Goal: Answer question/provide support

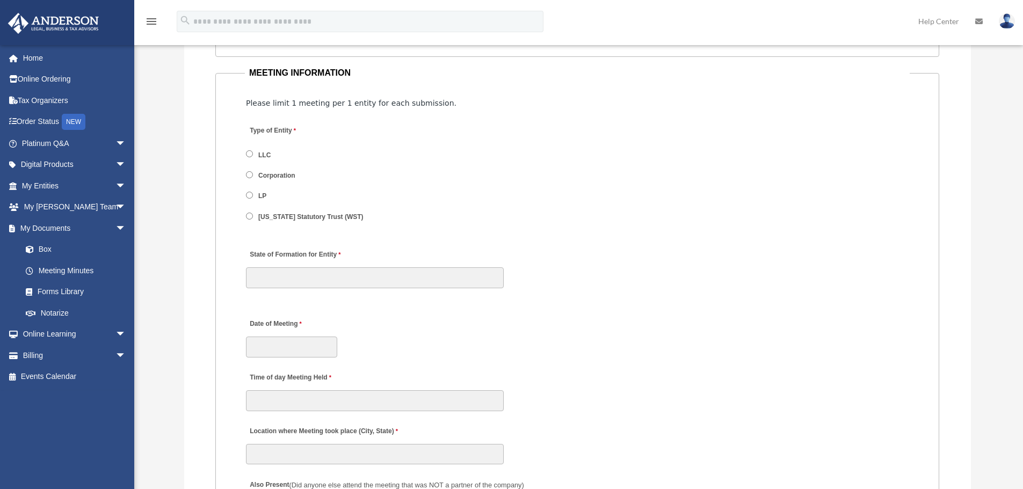
scroll to position [1288, 0]
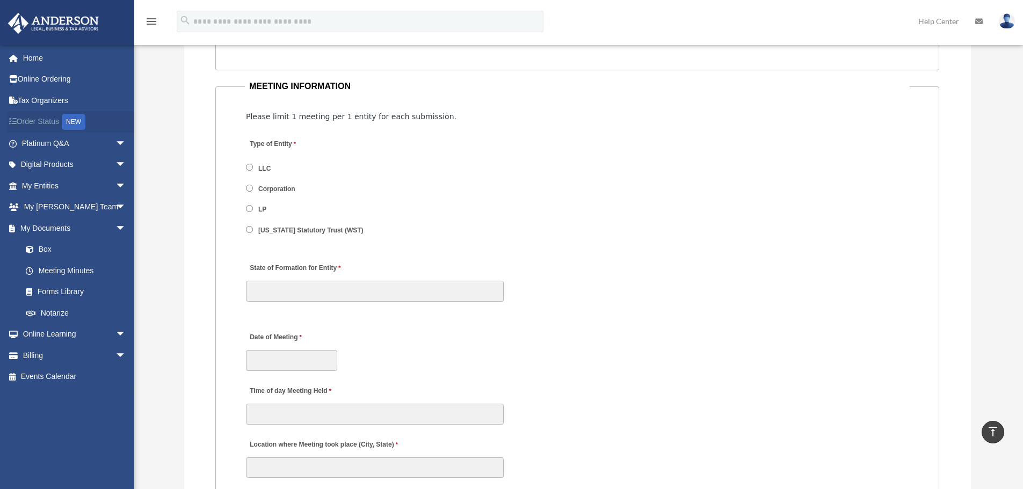
click at [45, 121] on link "Order Status NEW" at bounding box center [75, 122] width 135 height 22
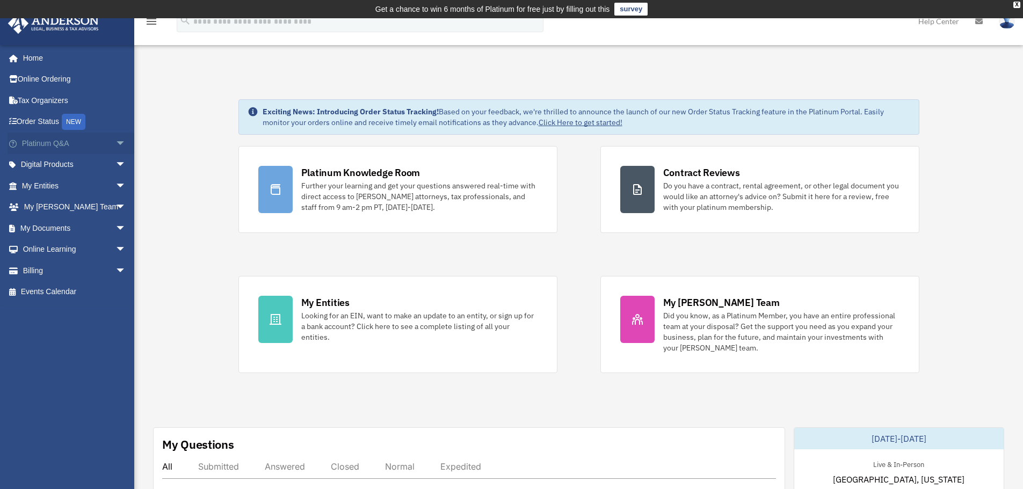
click at [115, 141] on span "arrow_drop_down" at bounding box center [125, 144] width 21 height 22
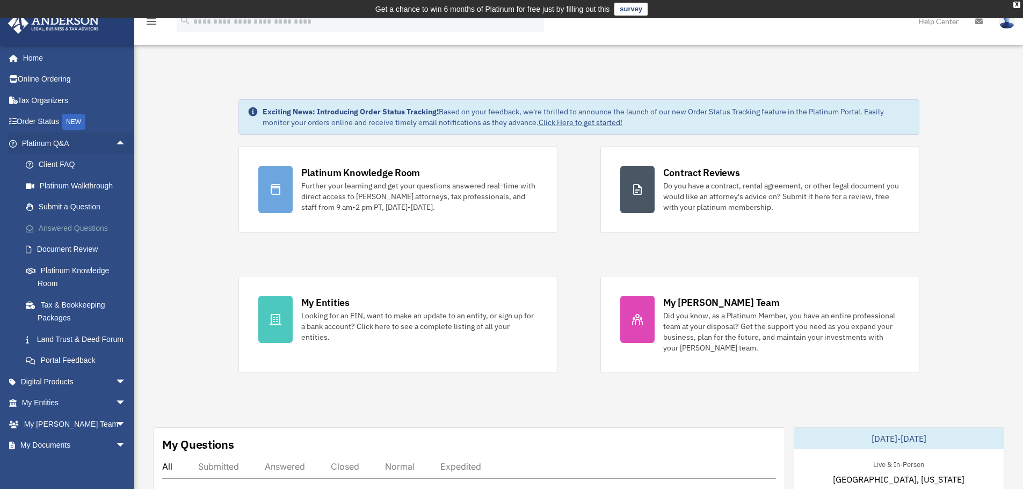
click at [64, 229] on link "Answered Questions" at bounding box center [78, 227] width 127 height 21
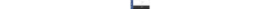
scroll to position [97, 0]
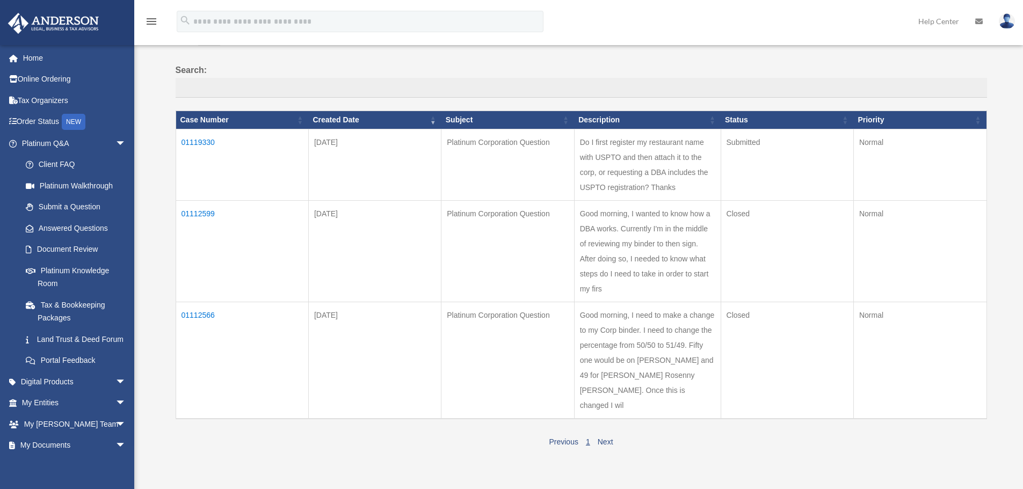
click at [195, 142] on td "01119330" at bounding box center [242, 164] width 133 height 71
